Goal: Transaction & Acquisition: Purchase product/service

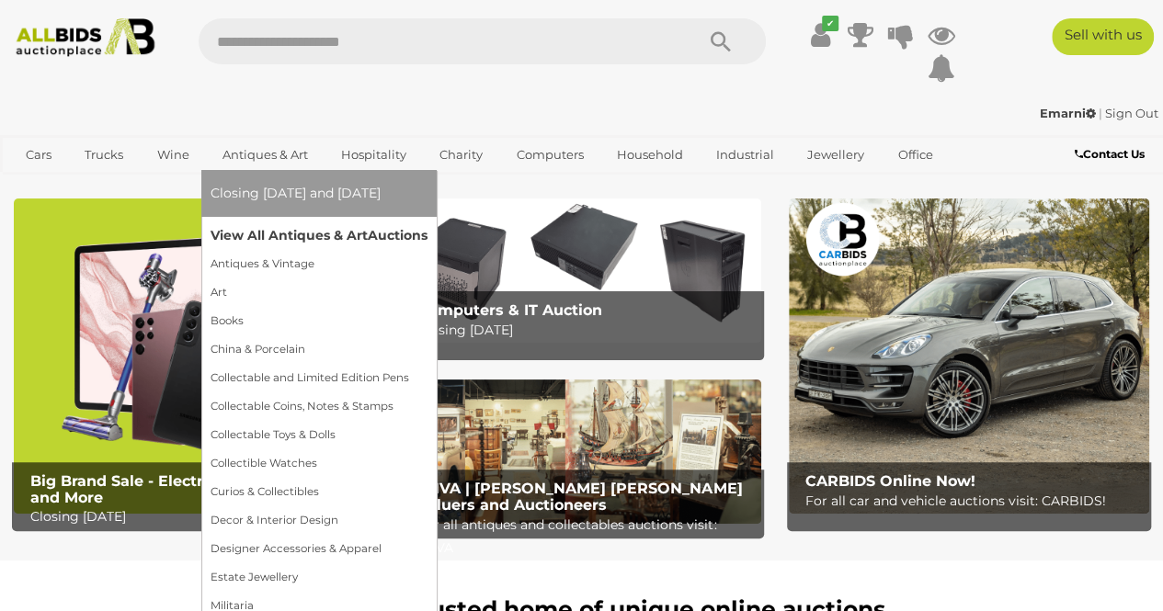
click at [284, 227] on link "View All Antiques & Art Auctions" at bounding box center [319, 236] width 217 height 28
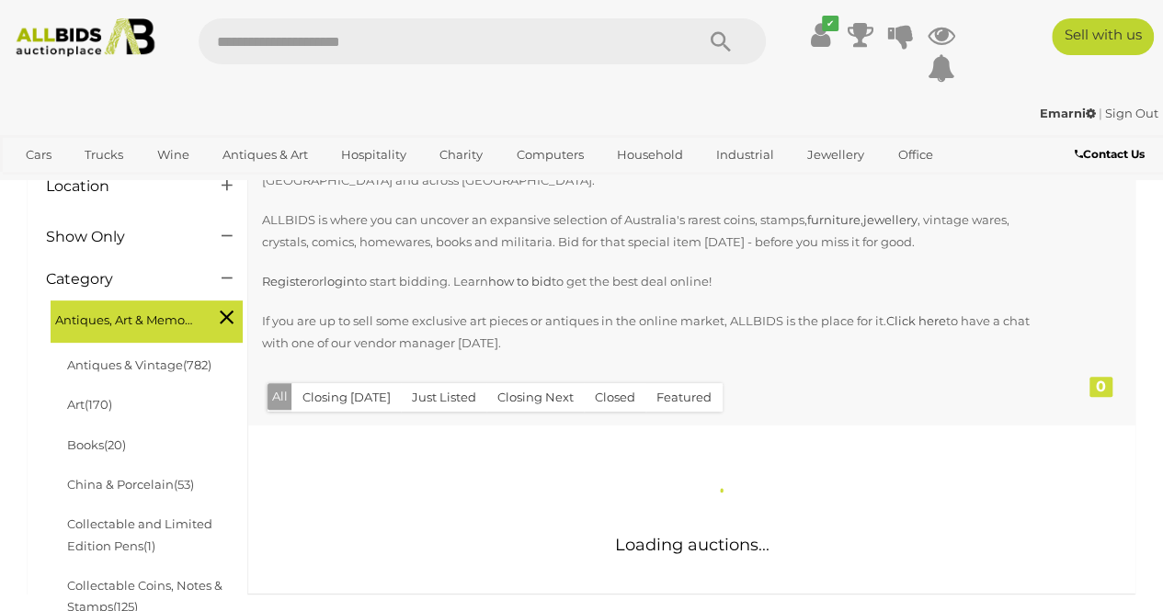
scroll to position [368, 0]
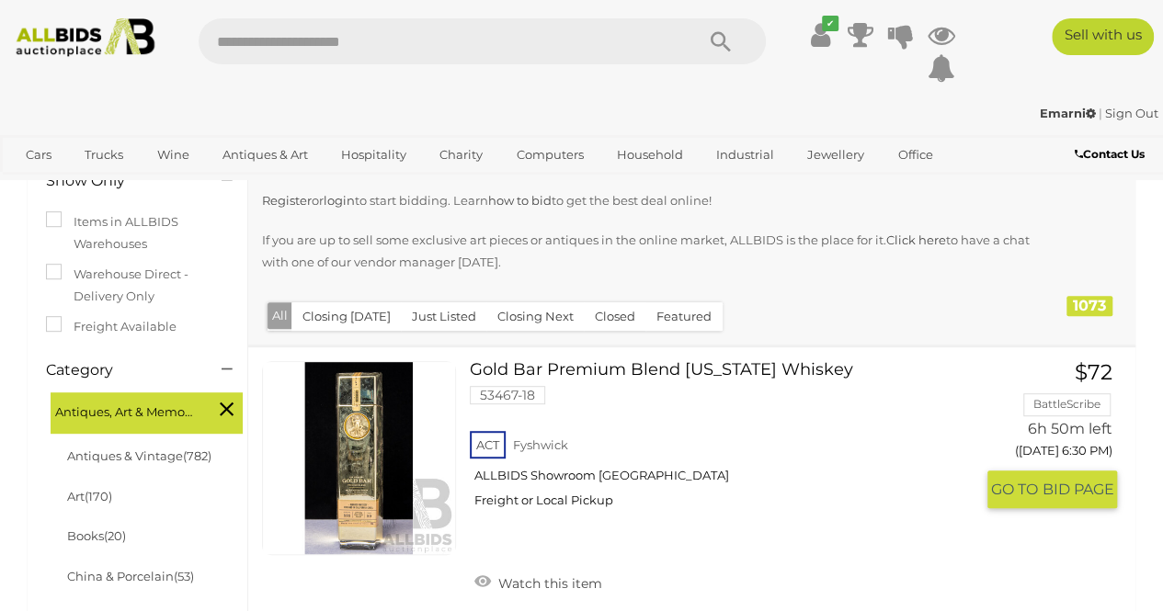
scroll to position [276, 0]
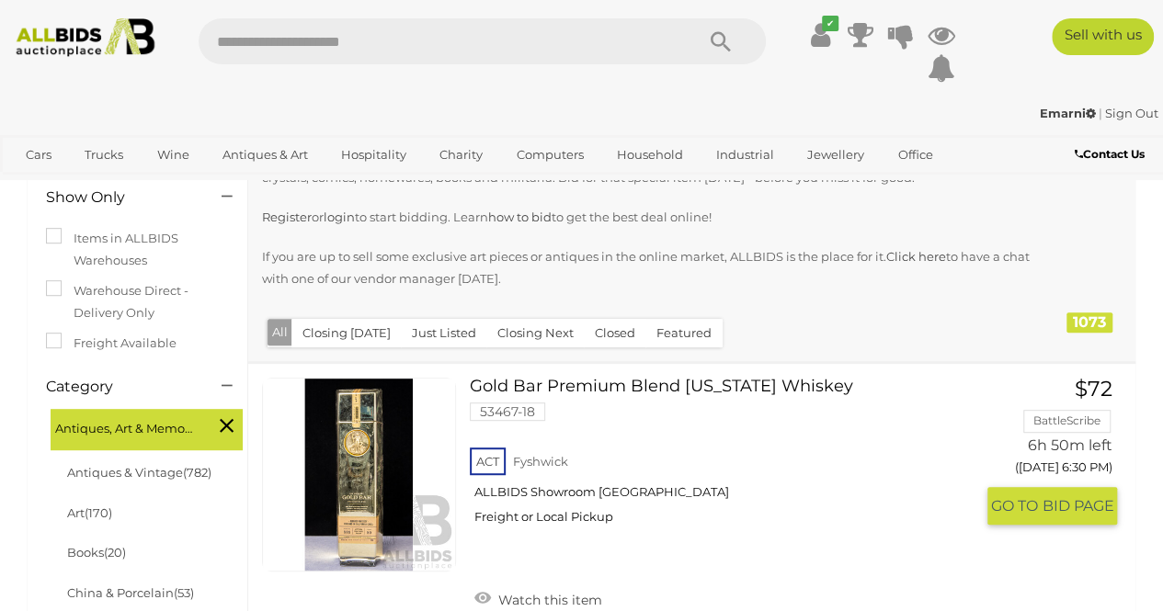
click at [370, 450] on link at bounding box center [359, 475] width 194 height 194
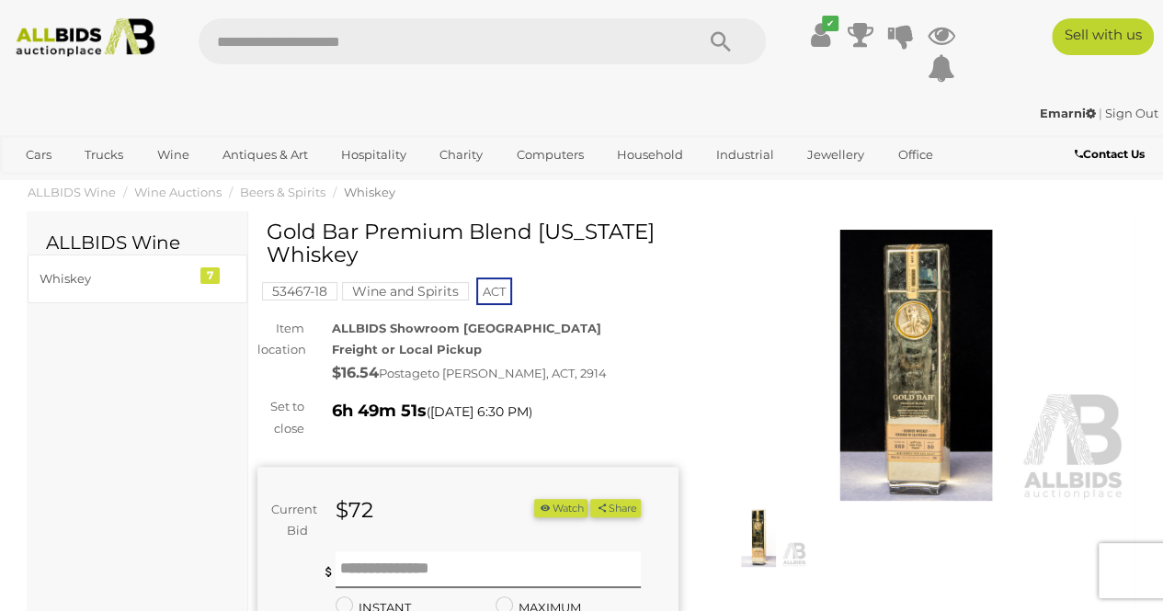
click at [941, 381] on img at bounding box center [916, 365] width 421 height 271
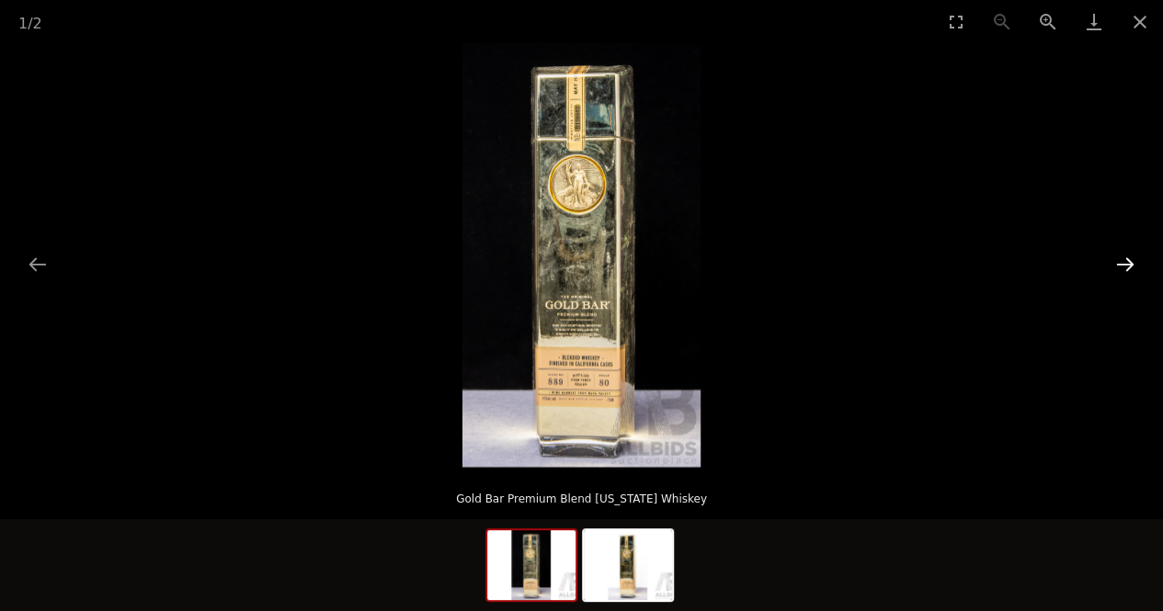
click at [1127, 264] on button "Next slide" at bounding box center [1125, 264] width 39 height 36
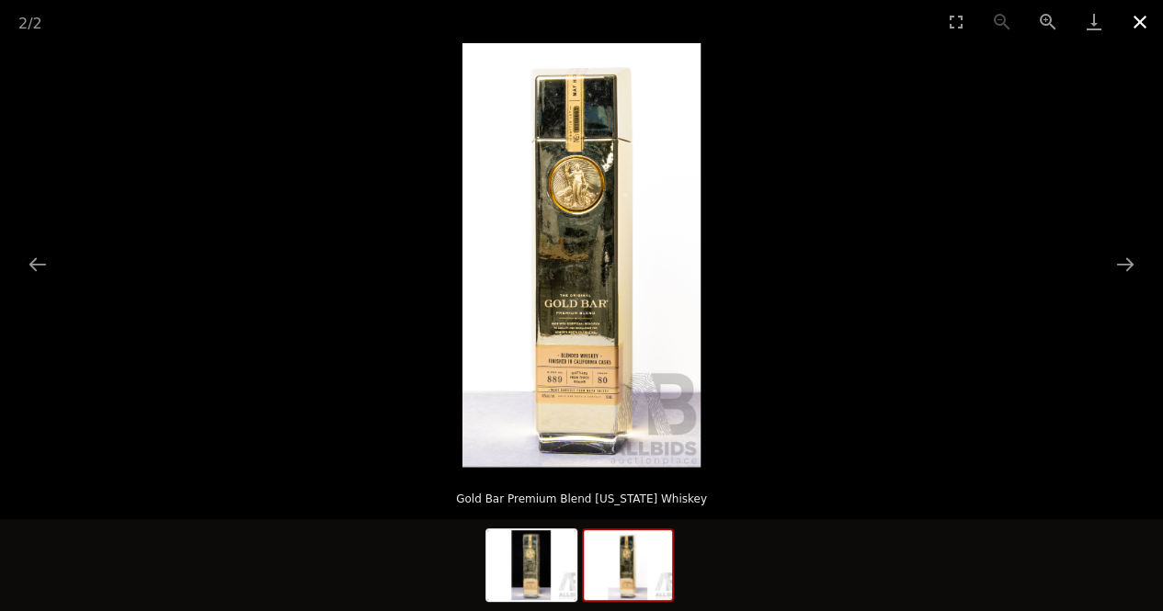
click at [1152, 26] on button "Close gallery" at bounding box center [1140, 21] width 46 height 43
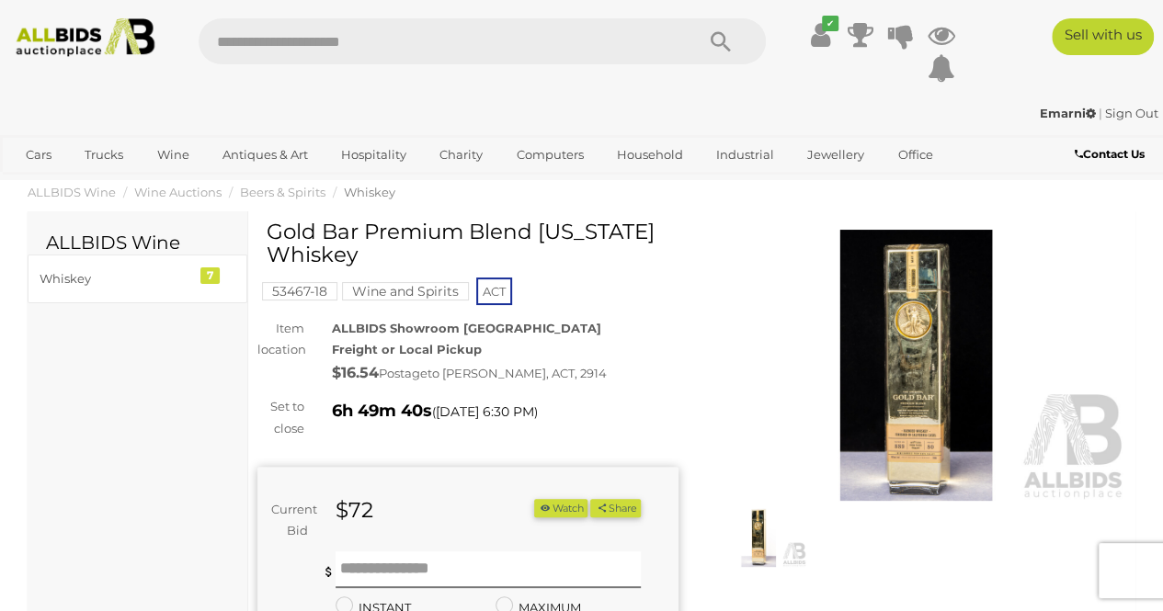
drag, startPoint x: 355, startPoint y: 259, endPoint x: 272, endPoint y: 235, distance: 86.1
click at [272, 235] on h1 "Gold Bar Premium Blend [US_STATE] Whiskey" at bounding box center [470, 244] width 407 height 47
copy h1 "Gold Bar Premium Blend [US_STATE] Whiskey"
click at [920, 362] on img at bounding box center [916, 365] width 421 height 271
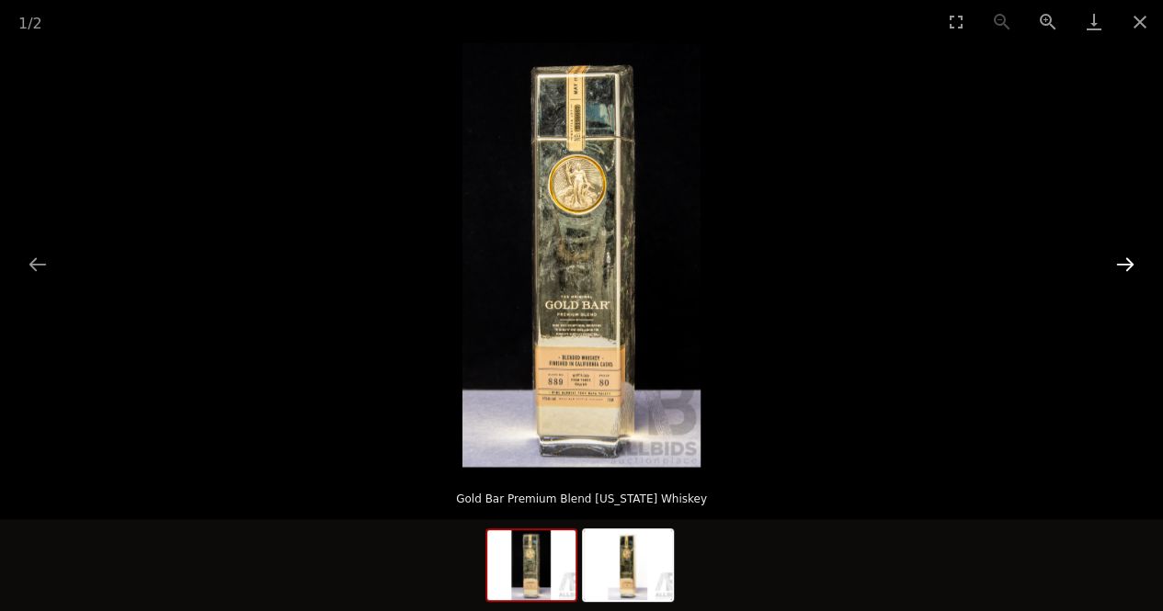
click at [1112, 275] on button "Next slide" at bounding box center [1125, 264] width 39 height 36
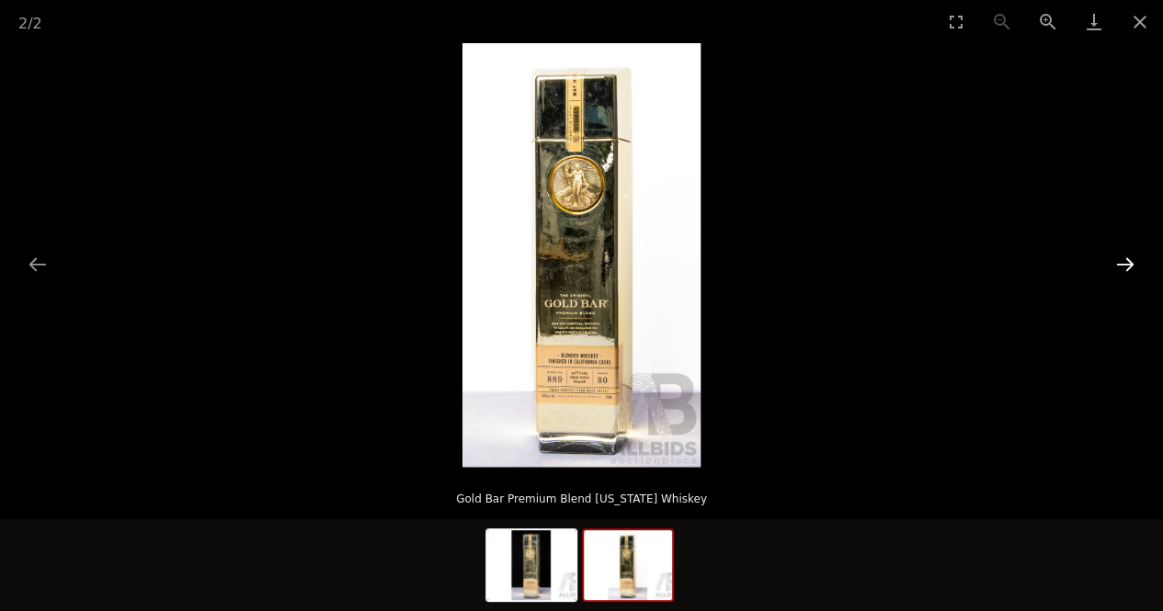
click at [1119, 262] on button "Next slide" at bounding box center [1125, 264] width 39 height 36
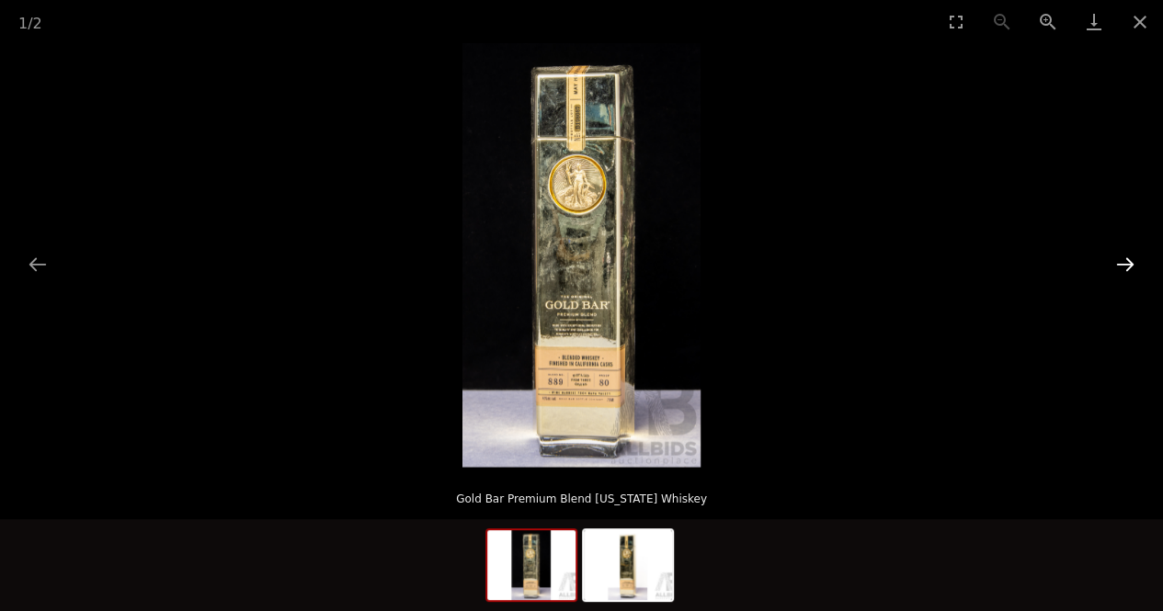
click at [1117, 262] on button "Next slide" at bounding box center [1125, 264] width 39 height 36
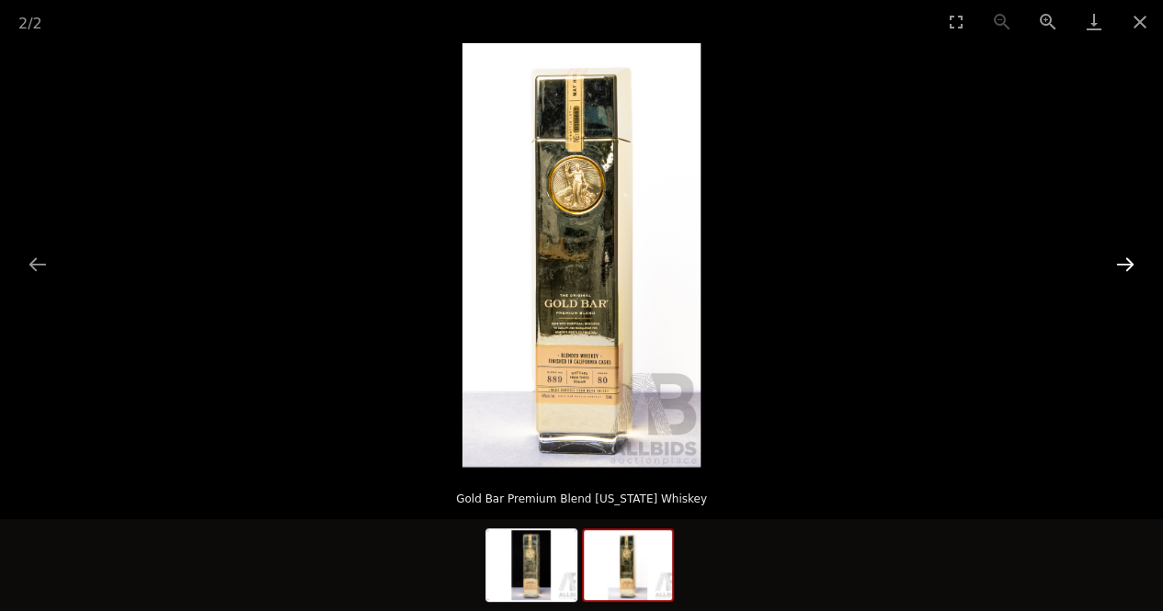
click at [1117, 262] on button "Next slide" at bounding box center [1125, 264] width 39 height 36
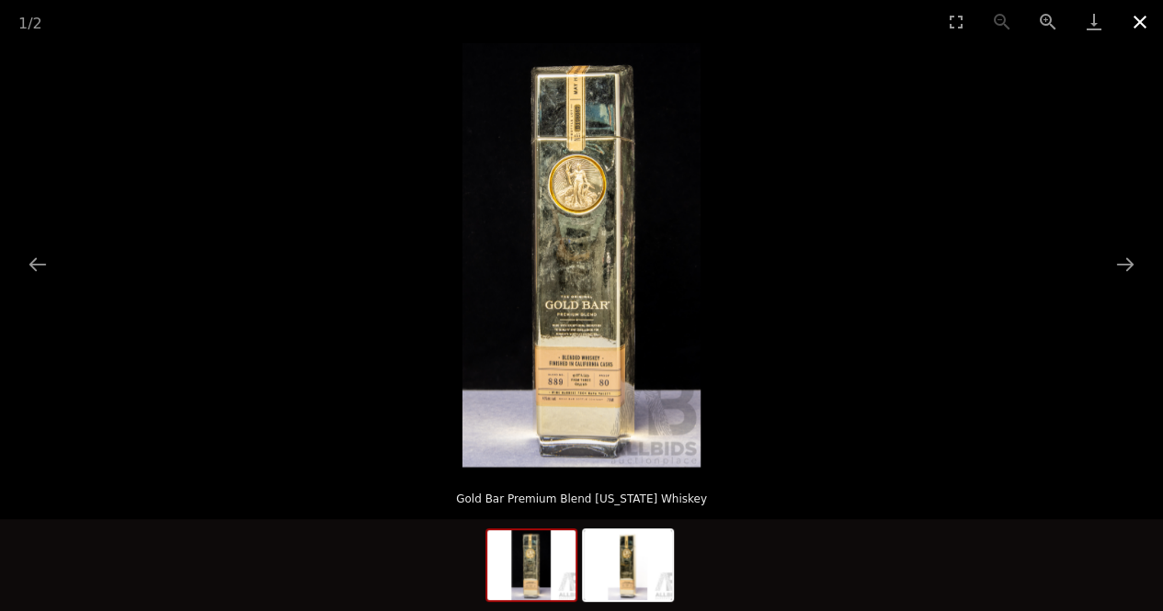
click at [1132, 27] on button "Close gallery" at bounding box center [1140, 21] width 46 height 43
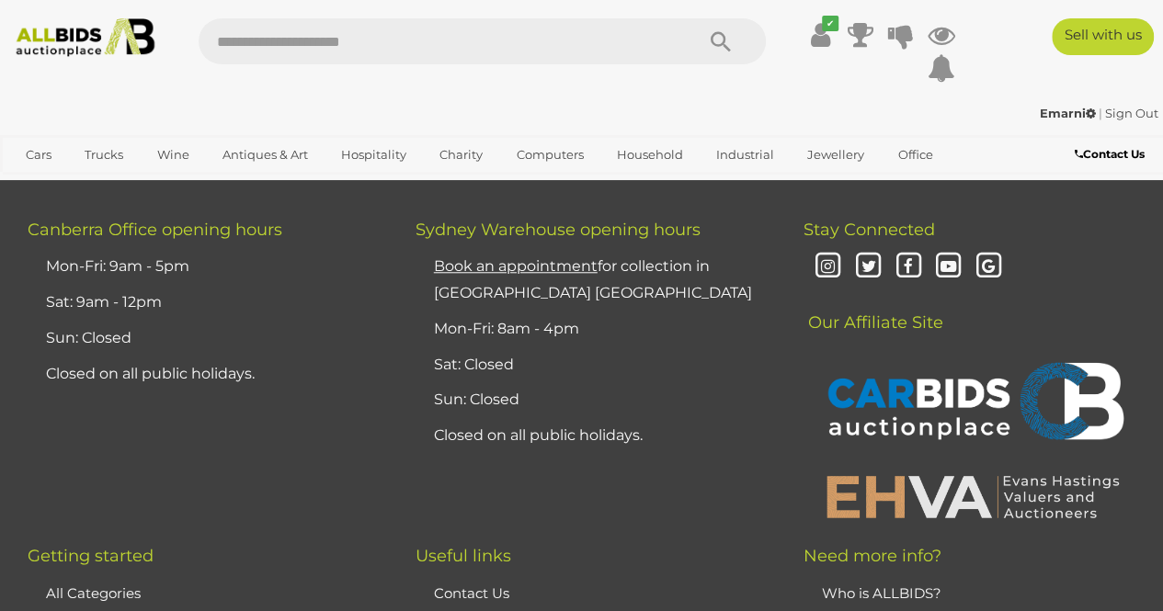
scroll to position [14268, 0]
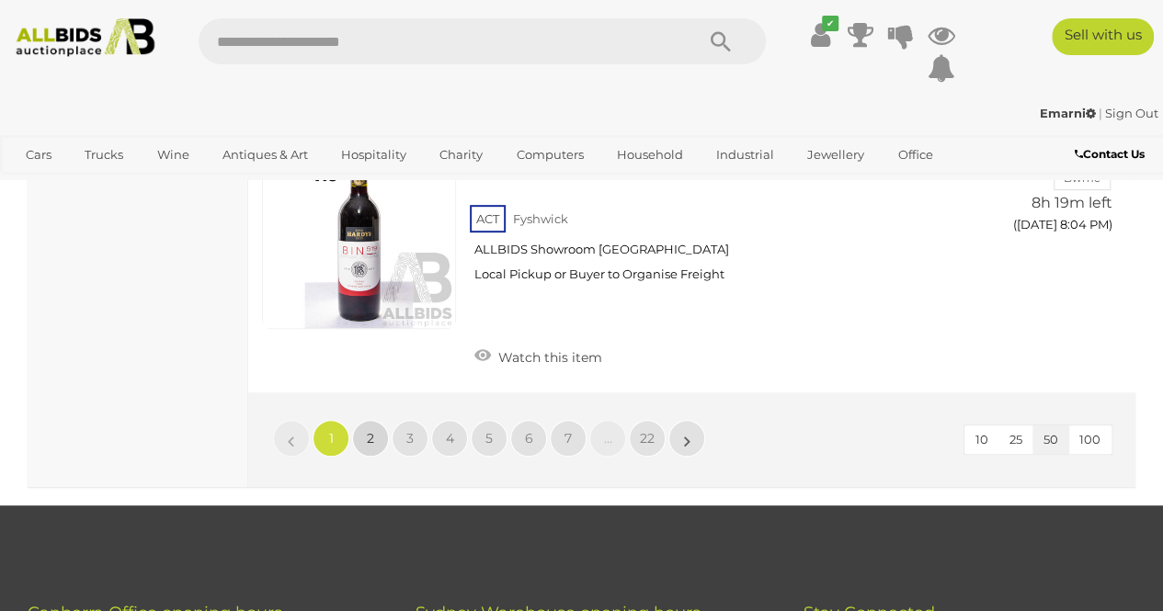
click at [369, 430] on span "2" at bounding box center [370, 438] width 7 height 17
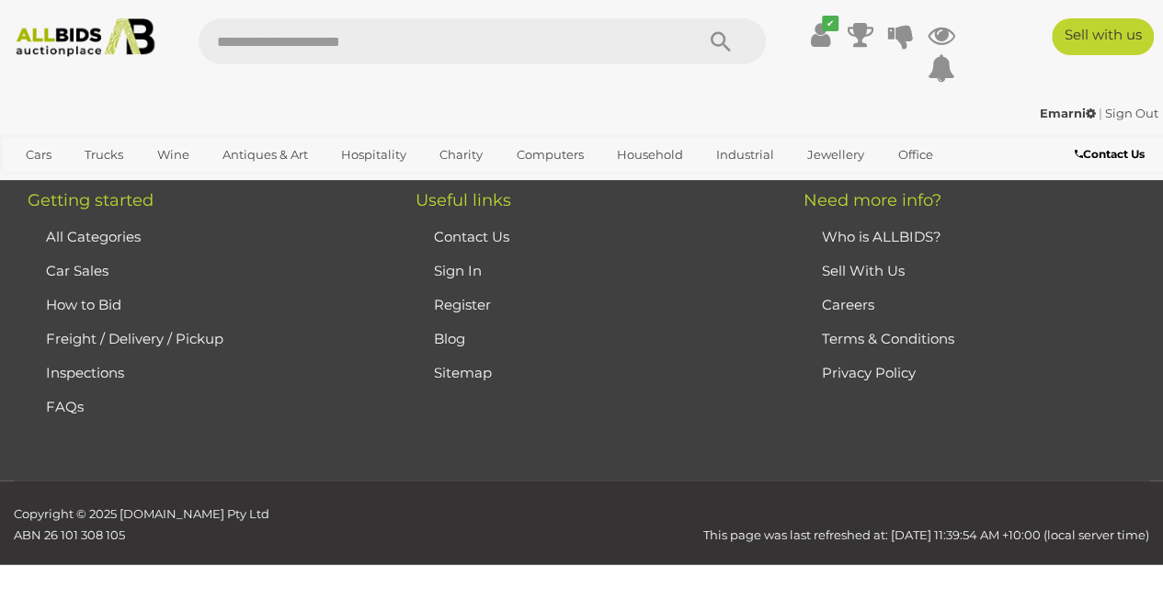
scroll to position [410, 0]
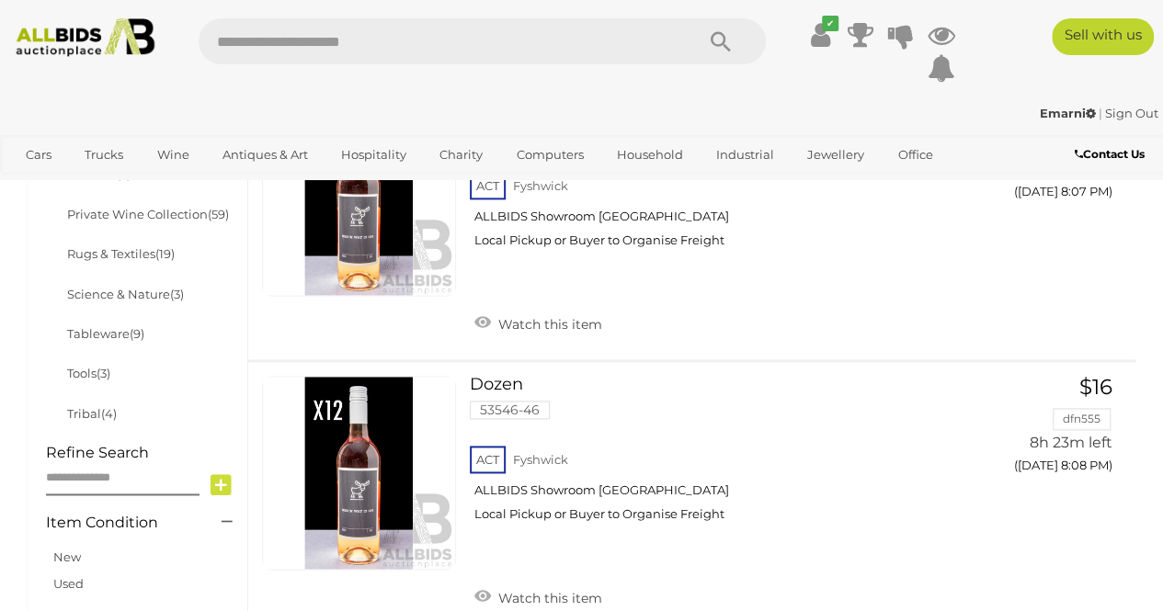
scroll to position [1145, 0]
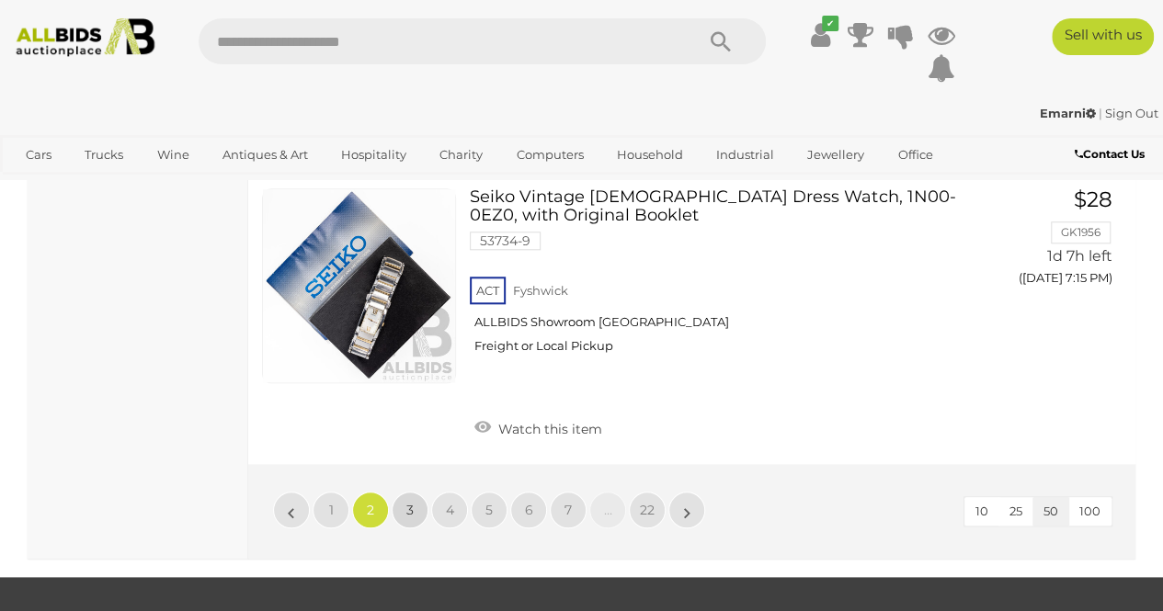
click at [401, 492] on link "3" at bounding box center [410, 510] width 37 height 37
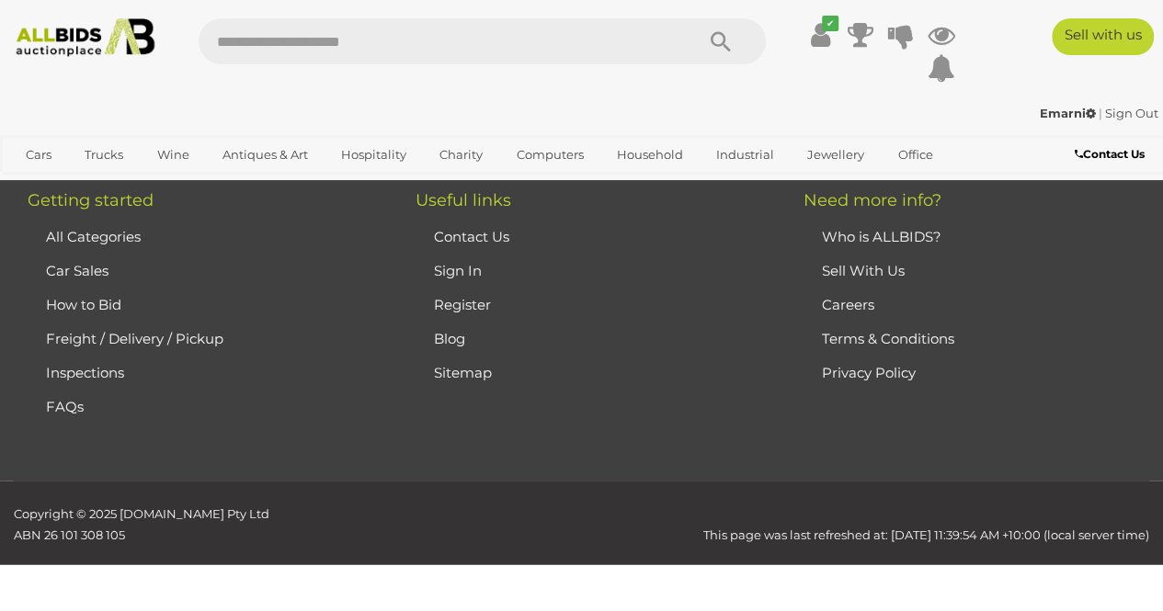
scroll to position [410, 0]
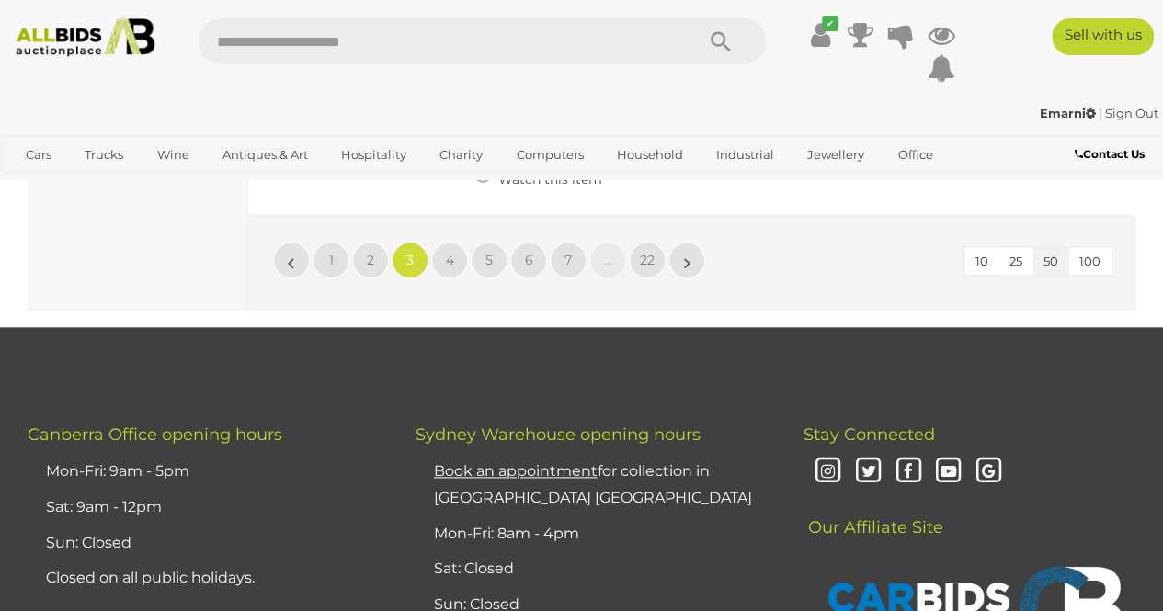
scroll to position [14520, 0]
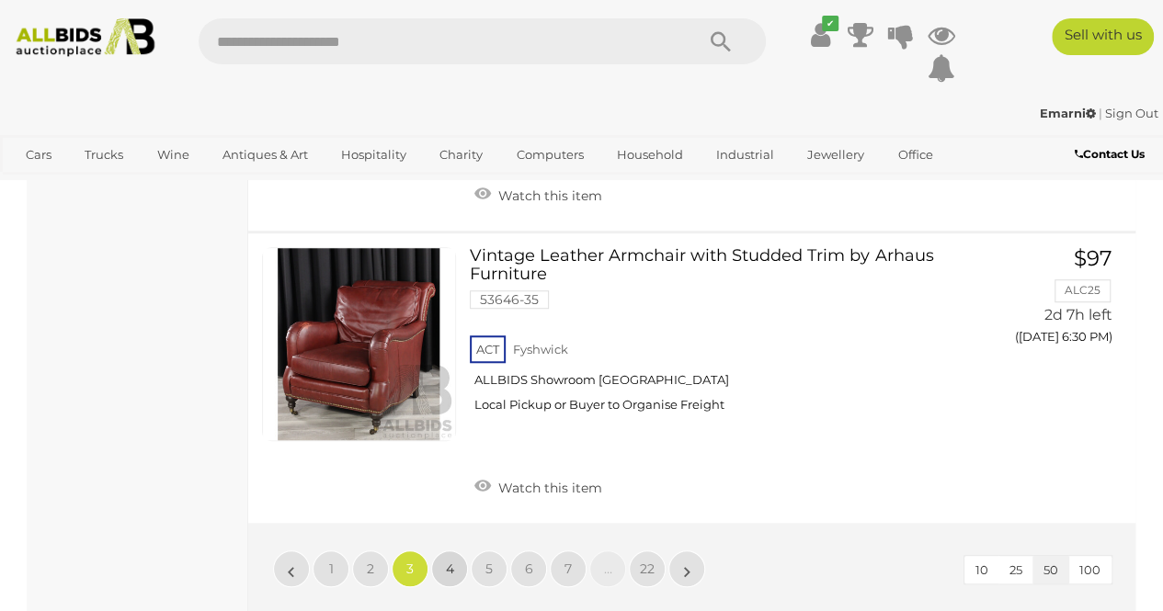
click at [458, 551] on link "4" at bounding box center [449, 569] width 37 height 37
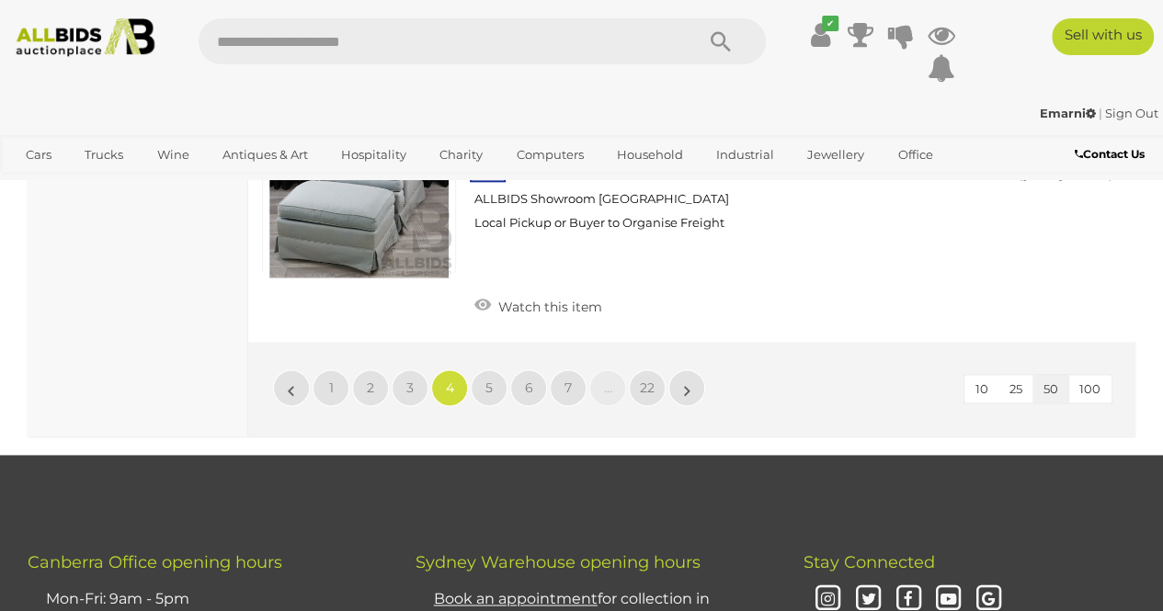
scroll to position [14946, 0]
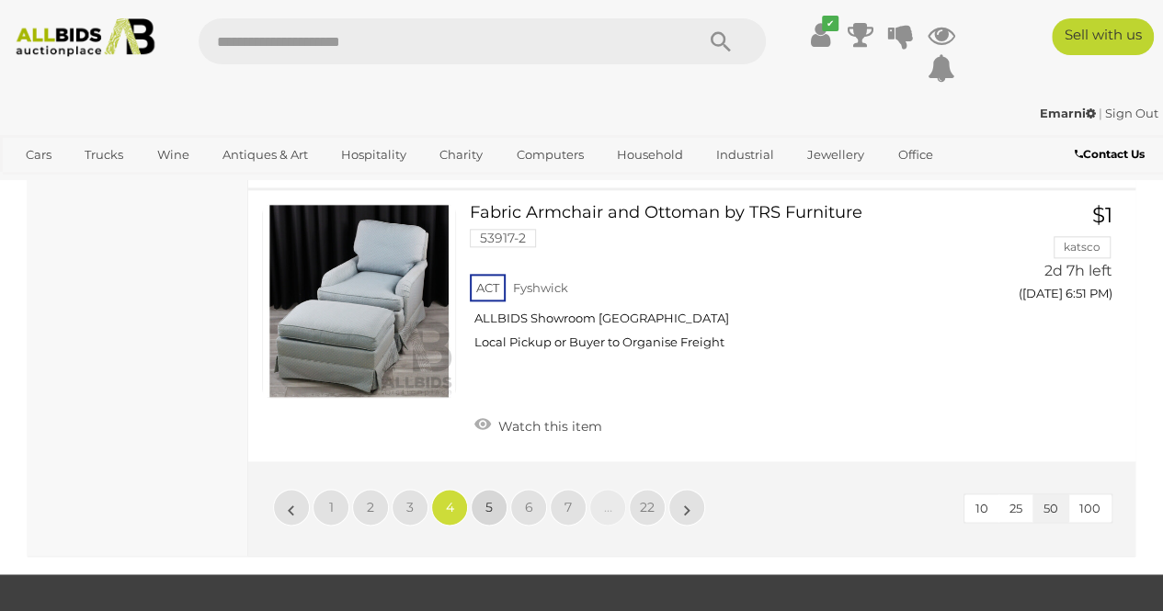
click at [496, 489] on link "5" at bounding box center [489, 507] width 37 height 37
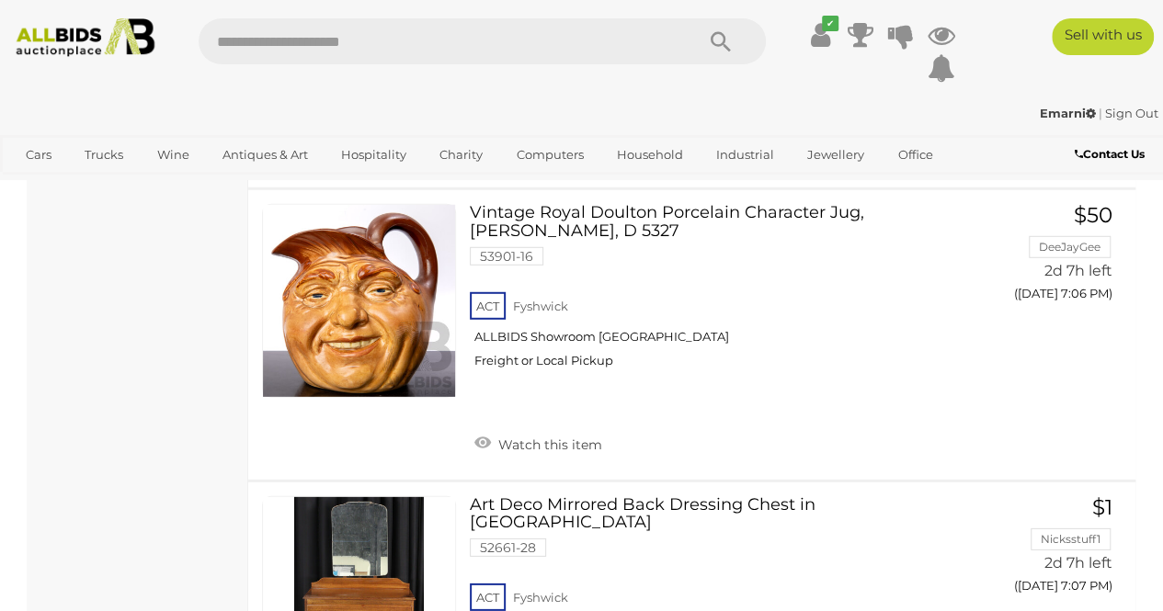
scroll to position [13007, 0]
